Goal: Find specific page/section: Find specific page/section

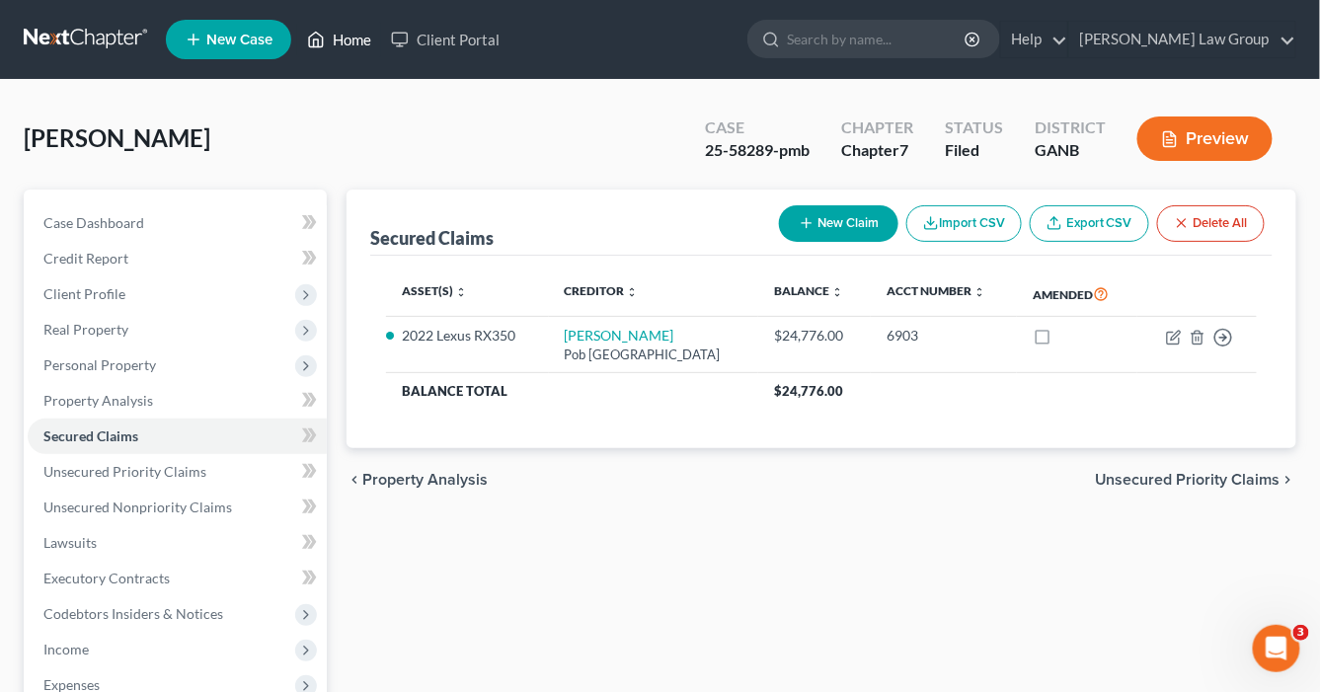
click at [353, 40] on link "Home" at bounding box center [339, 40] width 84 height 36
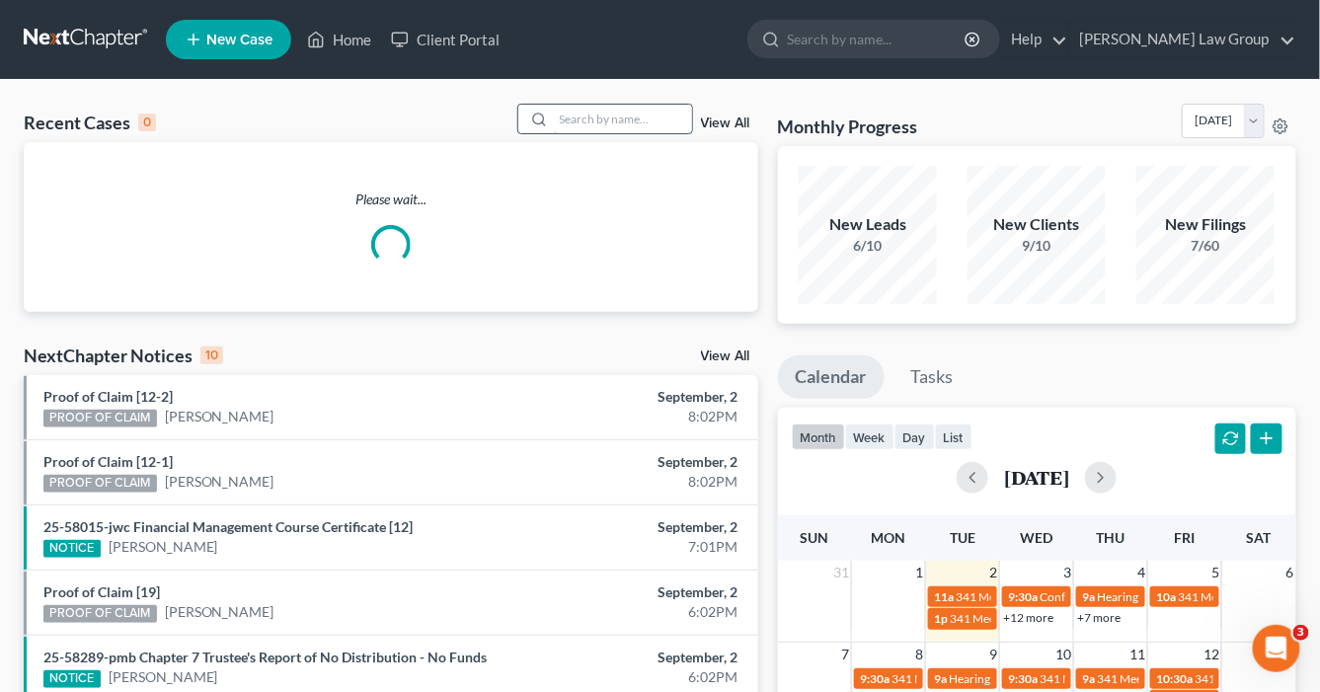
drag, startPoint x: 595, startPoint y: 118, endPoint x: 616, endPoint y: 109, distance: 23.5
click at [595, 118] on input "search" at bounding box center [623, 119] width 138 height 29
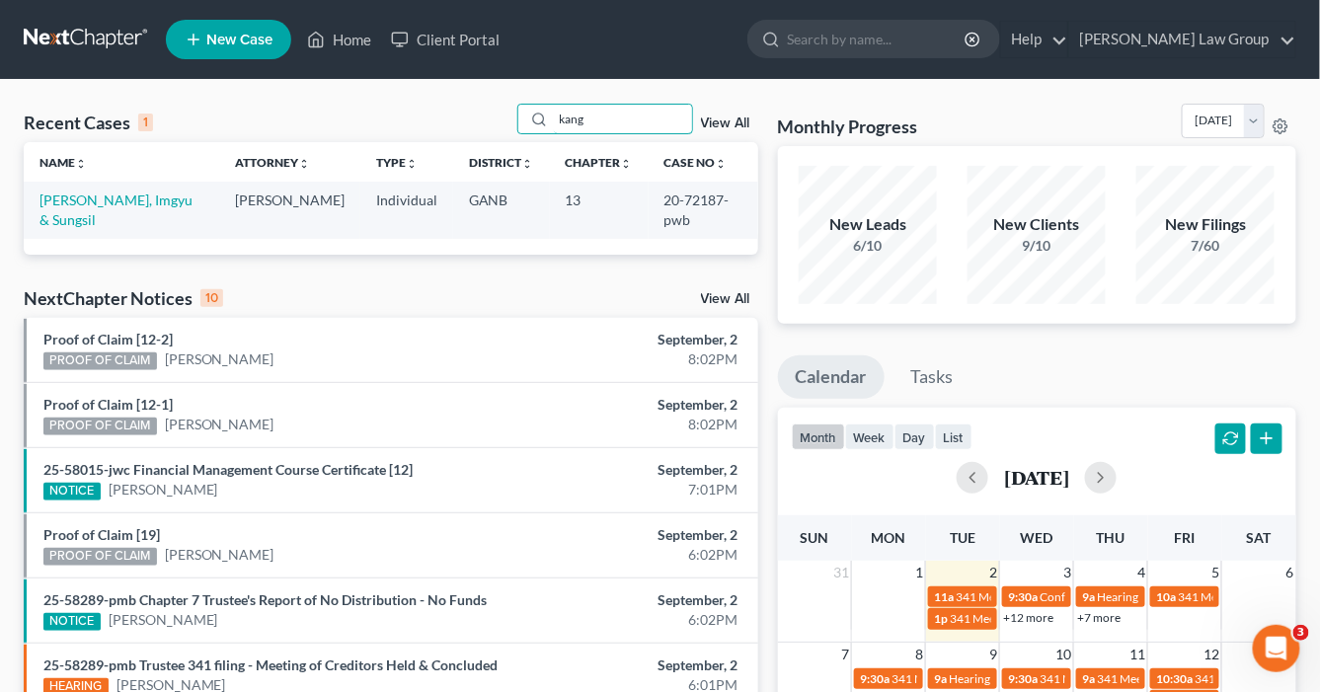
type input "kang"
drag, startPoint x: 701, startPoint y: 196, endPoint x: 638, endPoint y: 197, distance: 63.2
click at [649, 196] on td "20-72187-pwb" at bounding box center [704, 210] width 110 height 56
copy td "20-72187"
click at [134, 199] on link "[PERSON_NAME], Imgyu & Sungsil" at bounding box center [116, 210] width 153 height 37
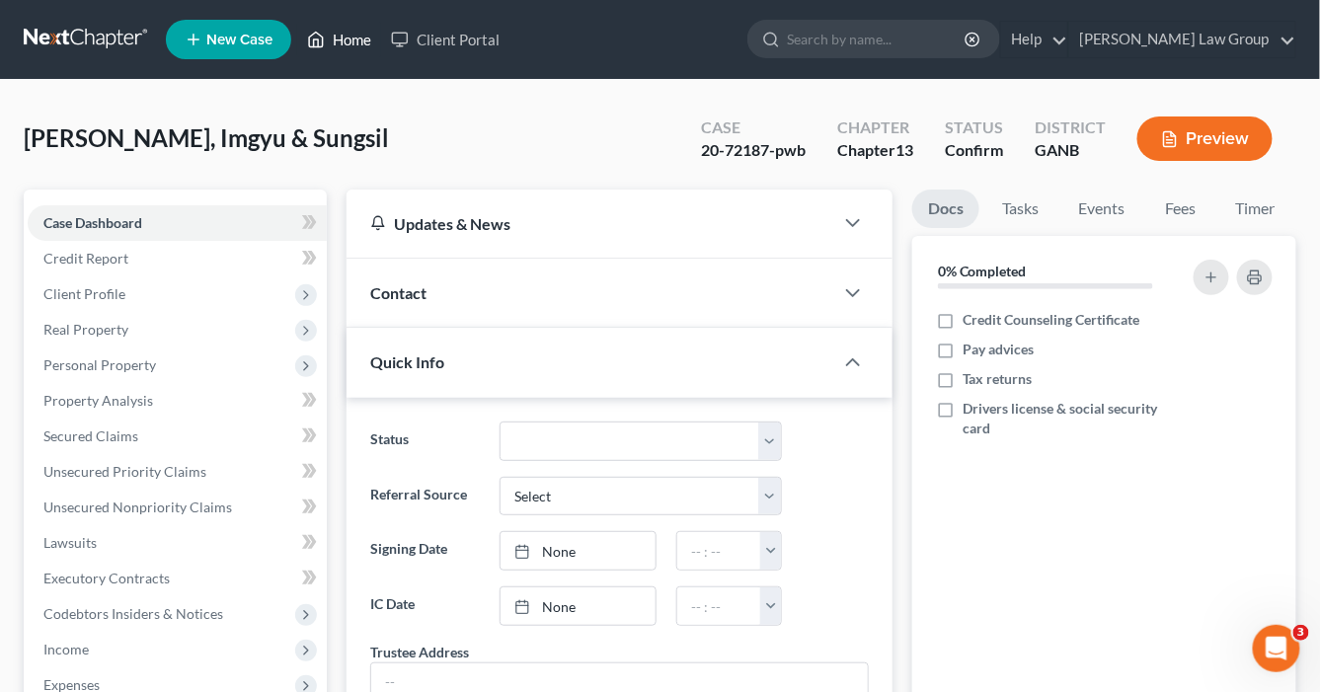
drag, startPoint x: 351, startPoint y: 38, endPoint x: 680, endPoint y: 60, distance: 330.6
click at [351, 38] on link "Home" at bounding box center [339, 40] width 84 height 36
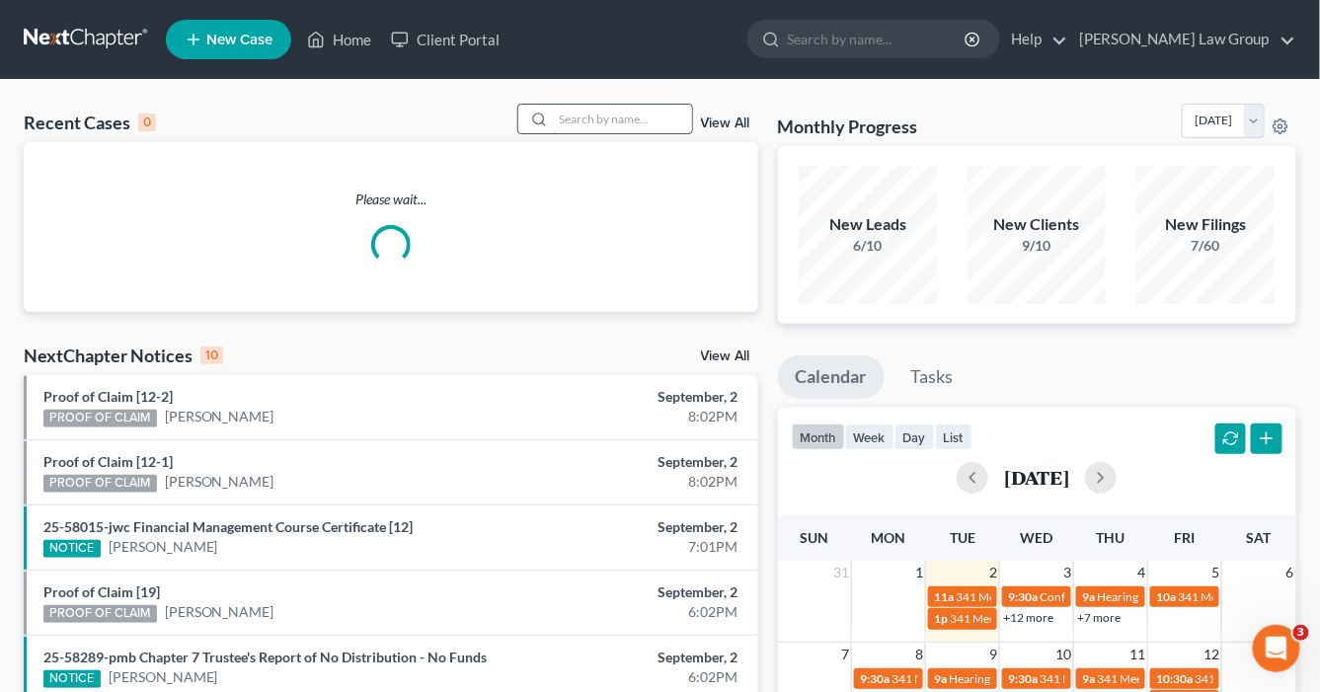
click at [590, 119] on input "search" at bounding box center [623, 119] width 138 height 29
type input "i"
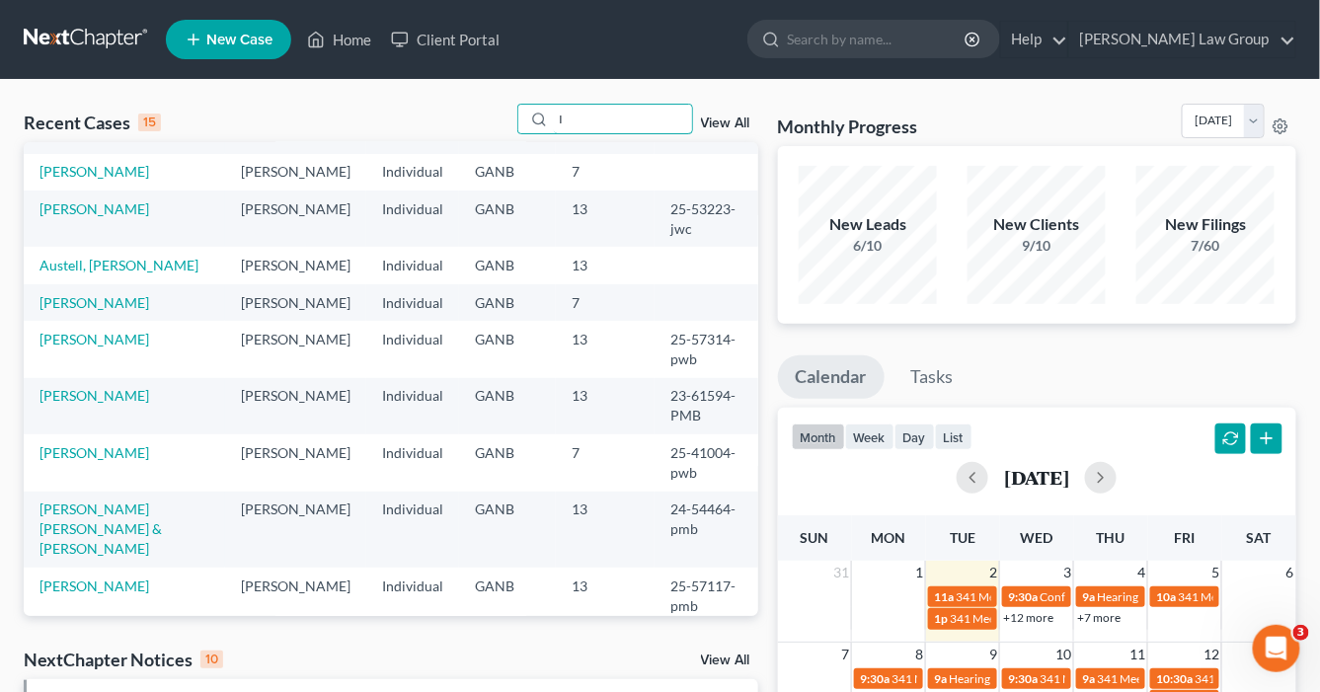
scroll to position [237, 0]
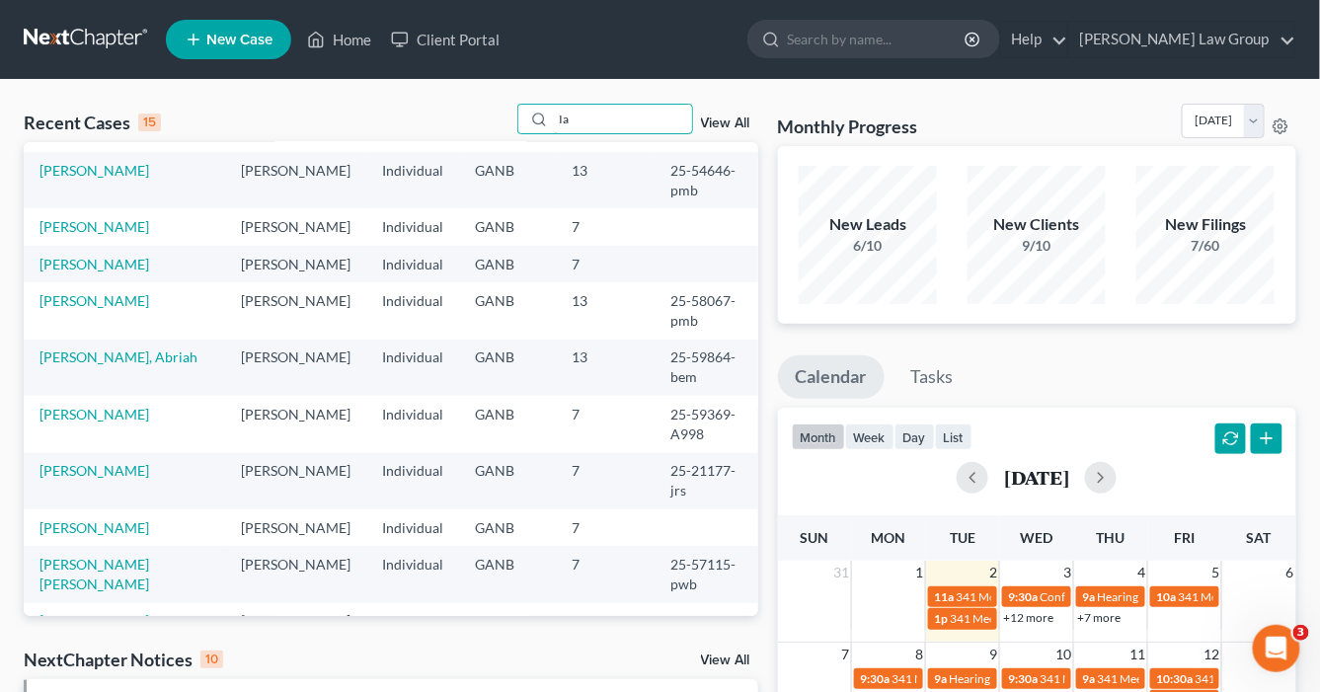
type input "Ia"
click at [100, 141] on link "[PERSON_NAME] & [PERSON_NAME], [PERSON_NAME]" at bounding box center [101, 113] width 122 height 56
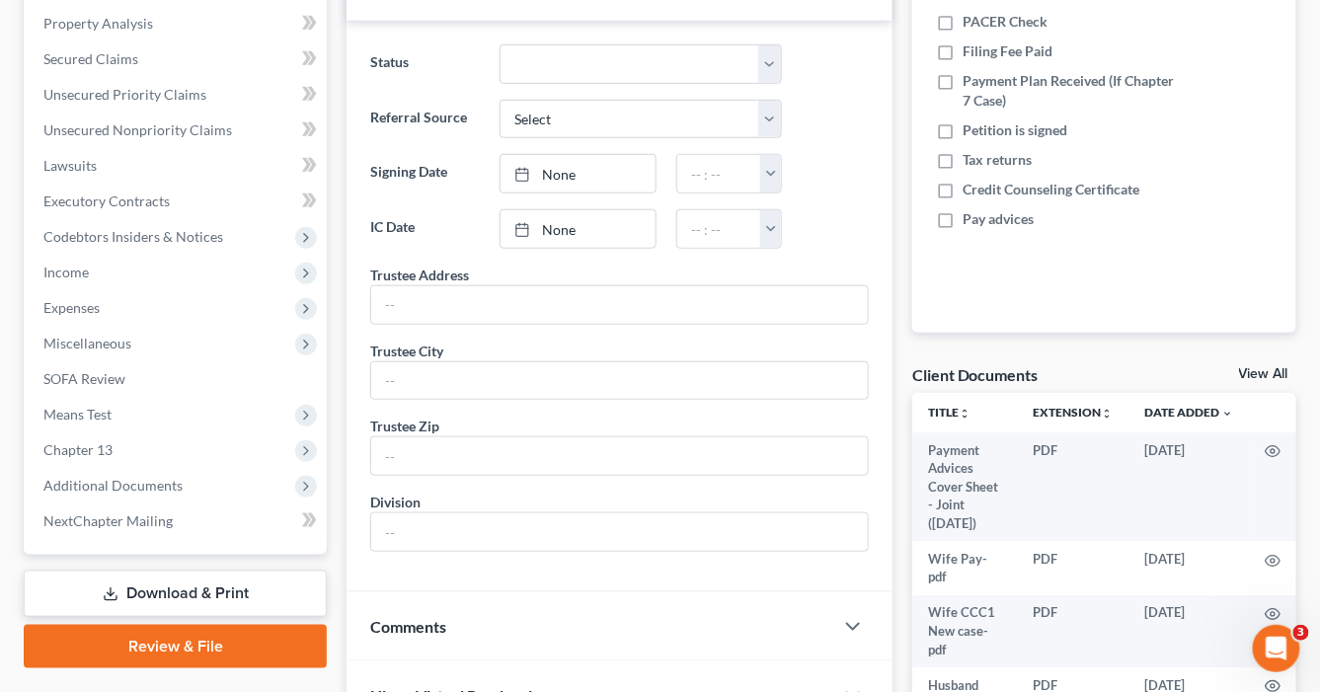
scroll to position [474, 0]
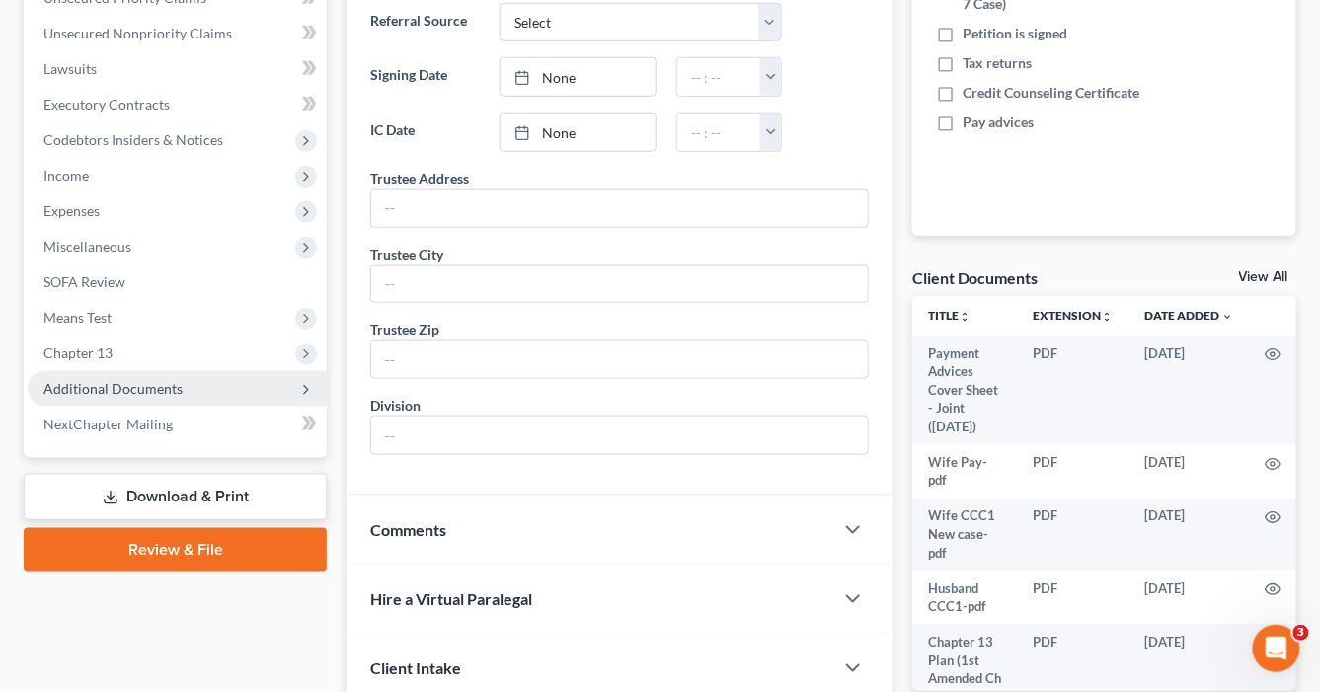
click at [165, 391] on span "Additional Documents" at bounding box center [112, 388] width 139 height 17
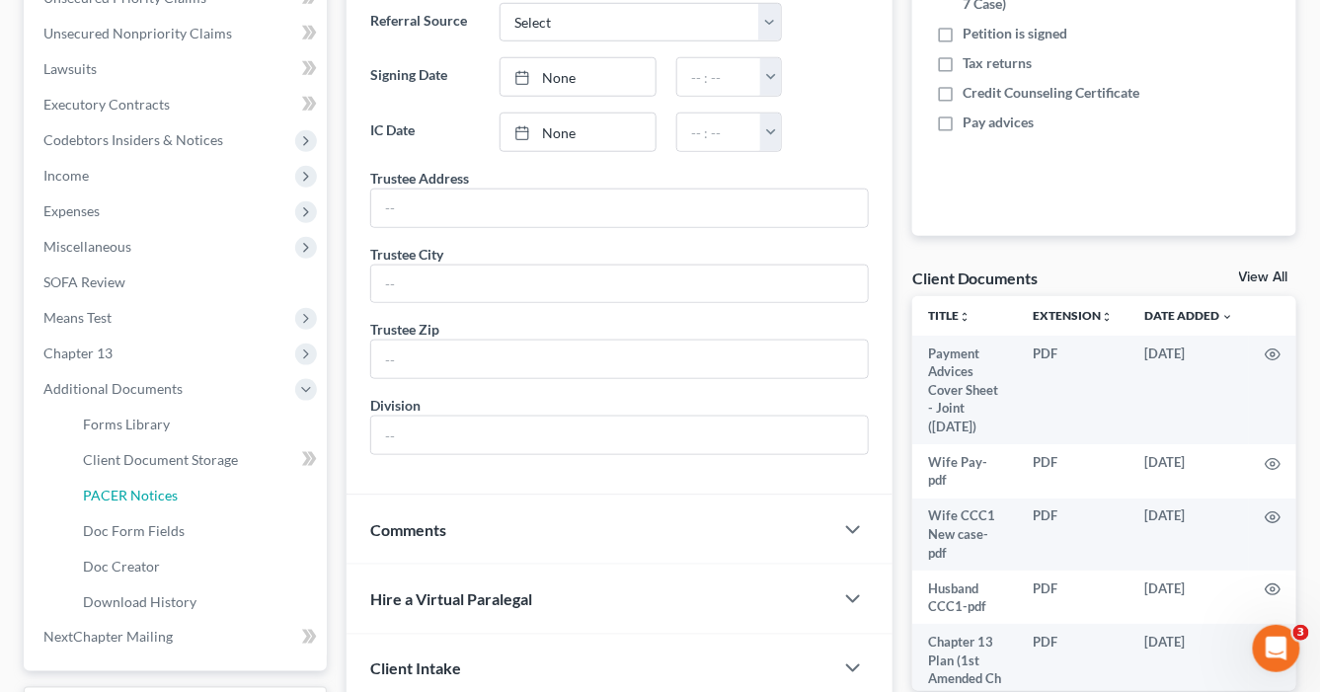
drag, startPoint x: 160, startPoint y: 494, endPoint x: 602, endPoint y: 528, distance: 443.8
click at [160, 494] on span "PACER Notices" at bounding box center [130, 495] width 95 height 17
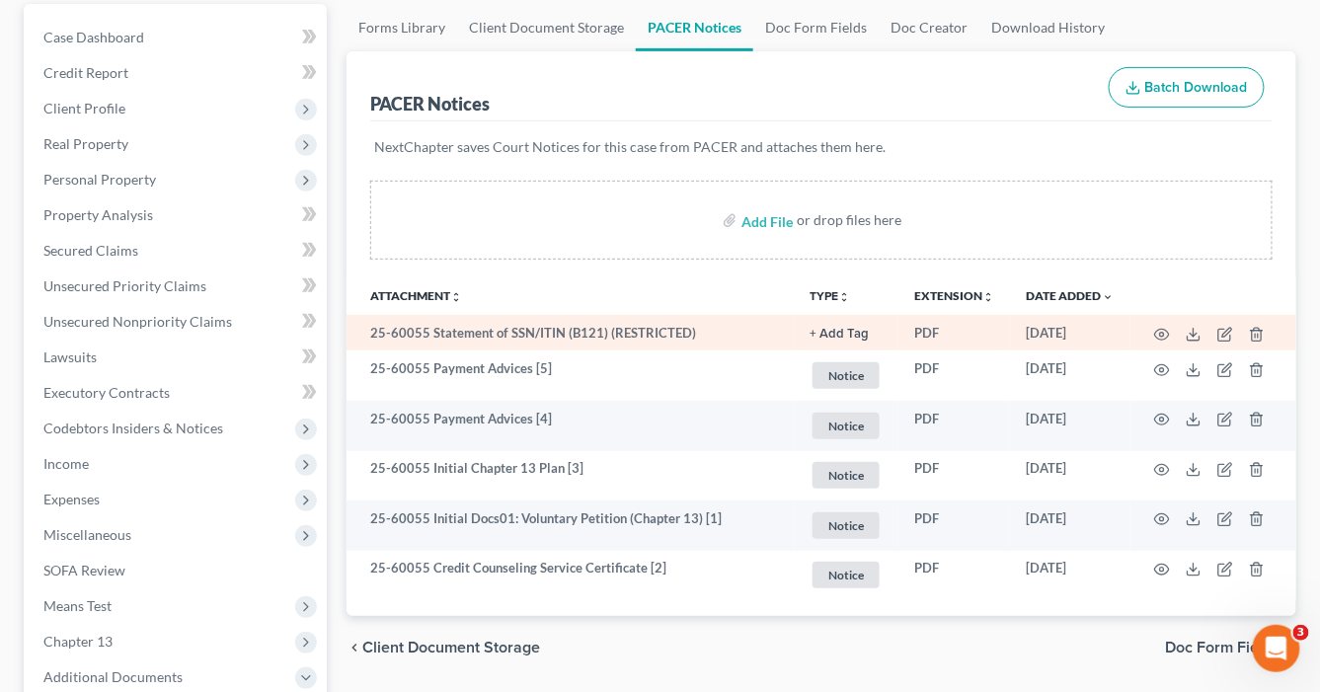
scroll to position [316, 0]
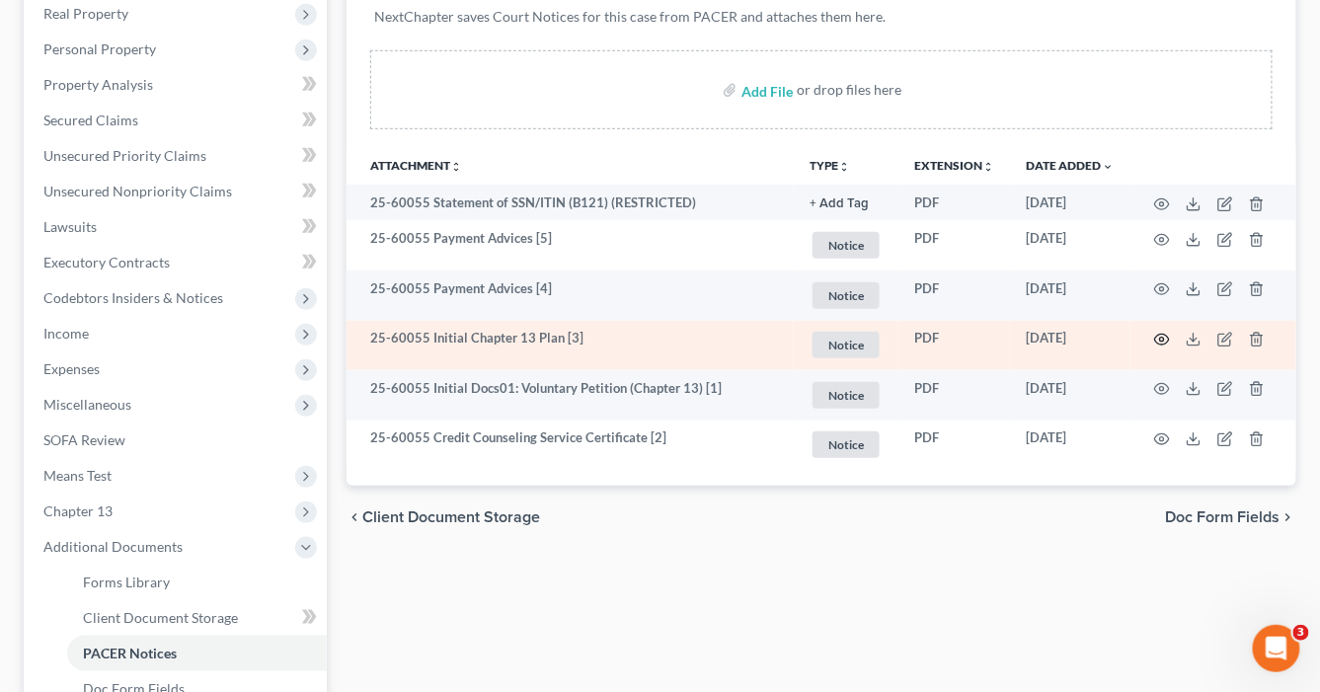
click at [1162, 338] on icon "button" at bounding box center [1162, 340] width 16 height 16
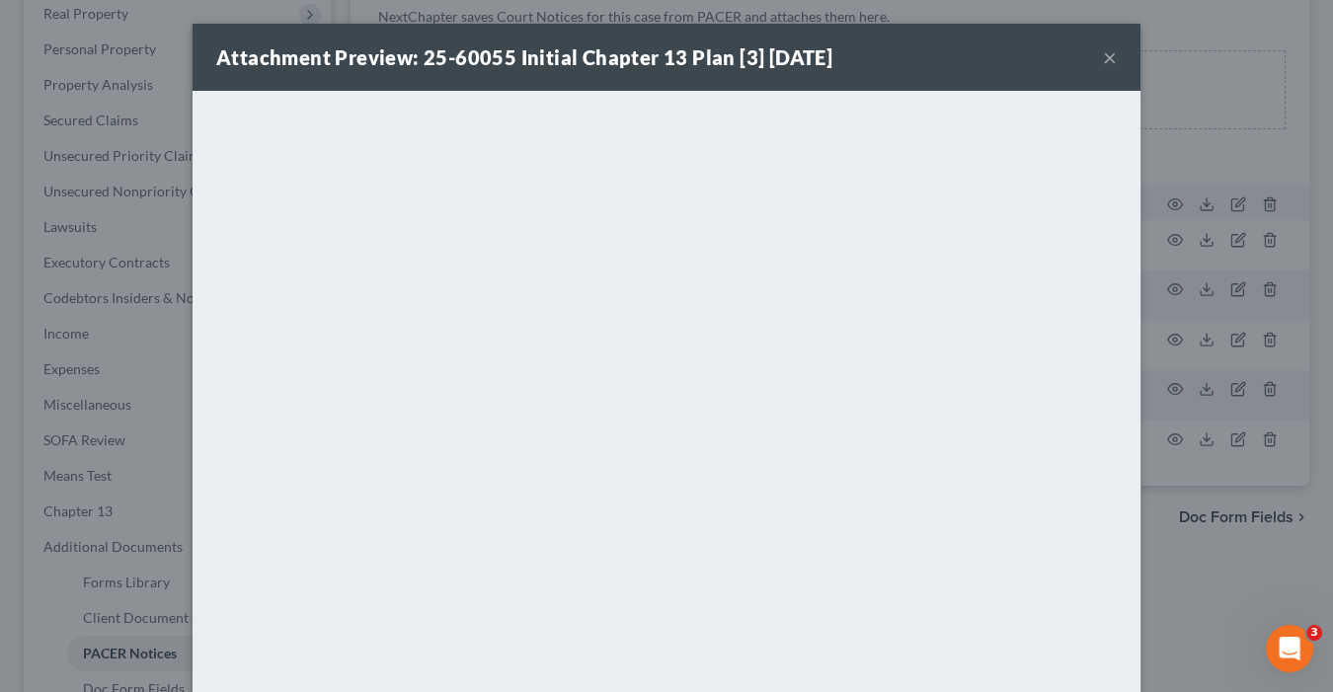
click at [1107, 56] on button "×" at bounding box center [1110, 57] width 14 height 24
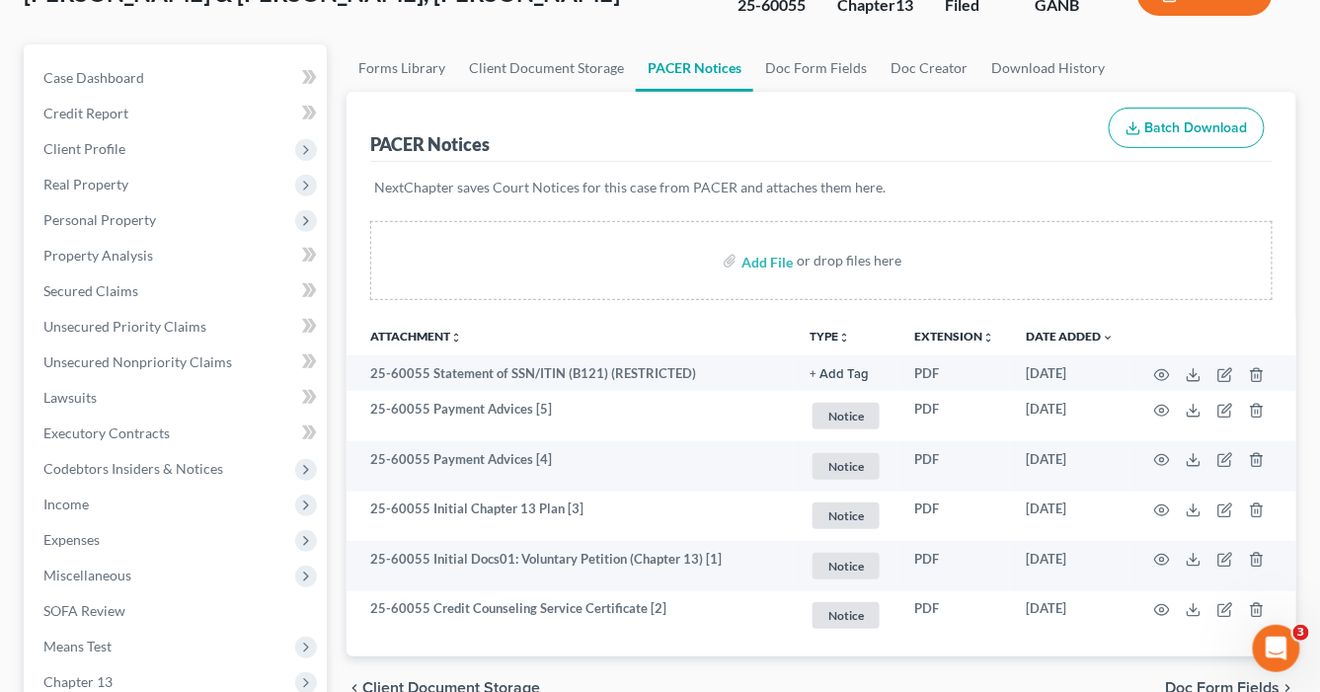
scroll to position [79, 0]
